Goal: Task Accomplishment & Management: Use online tool/utility

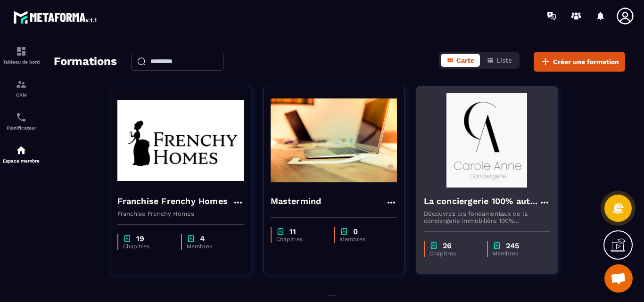
scroll to position [51, 0]
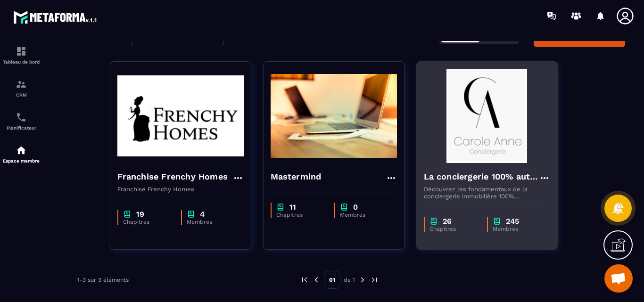
click at [482, 146] on img at bounding box center [487, 116] width 126 height 94
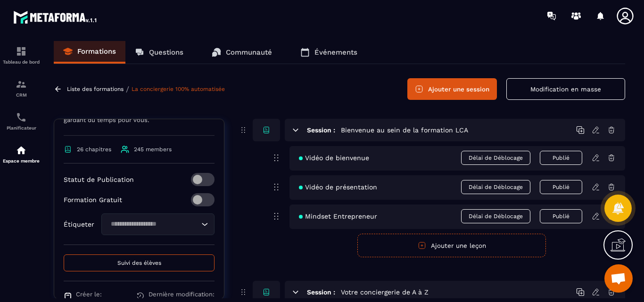
scroll to position [363, 0]
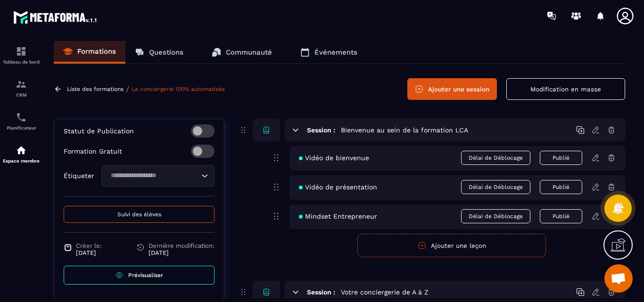
click at [137, 275] on span "Prévisualiser" at bounding box center [145, 275] width 35 height 7
